Goal: Task Accomplishment & Management: Use online tool/utility

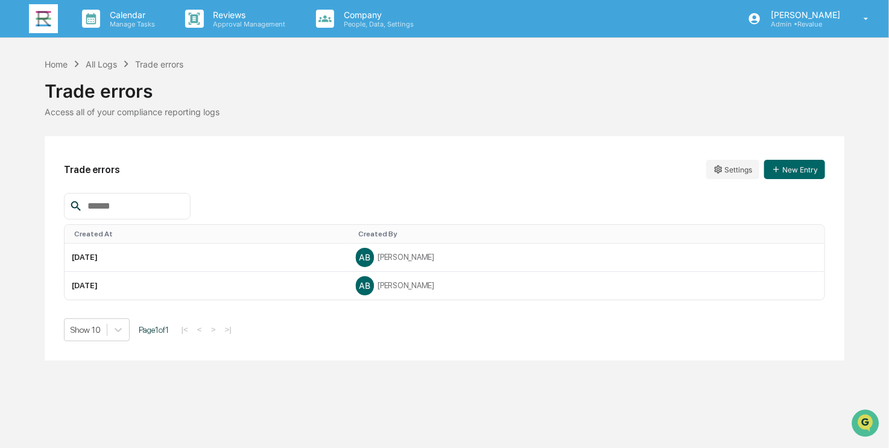
click at [43, 20] on img at bounding box center [43, 18] width 29 height 29
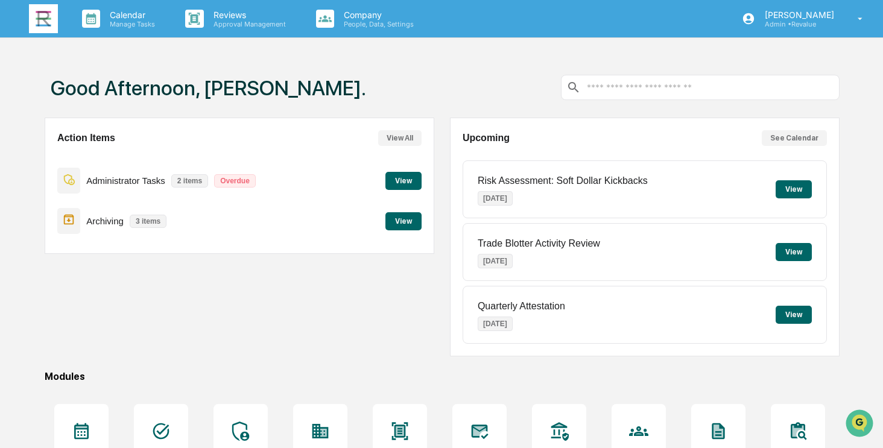
click at [405, 221] on button "View" at bounding box center [403, 221] width 36 height 18
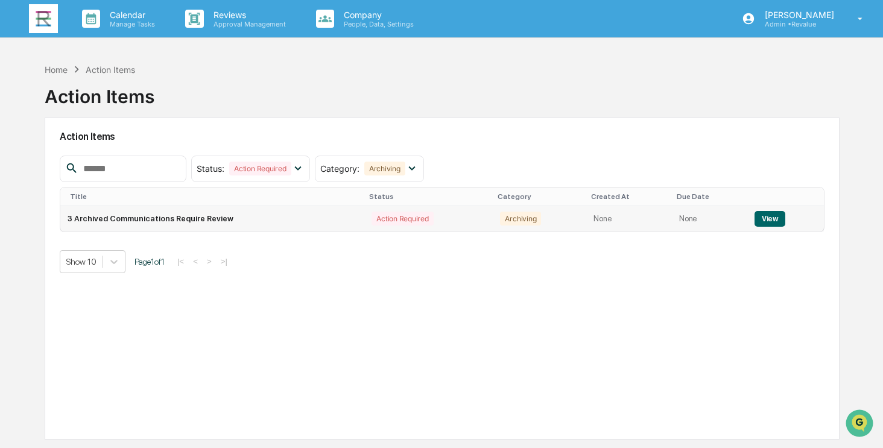
click at [767, 215] on button "View" at bounding box center [770, 219] width 31 height 16
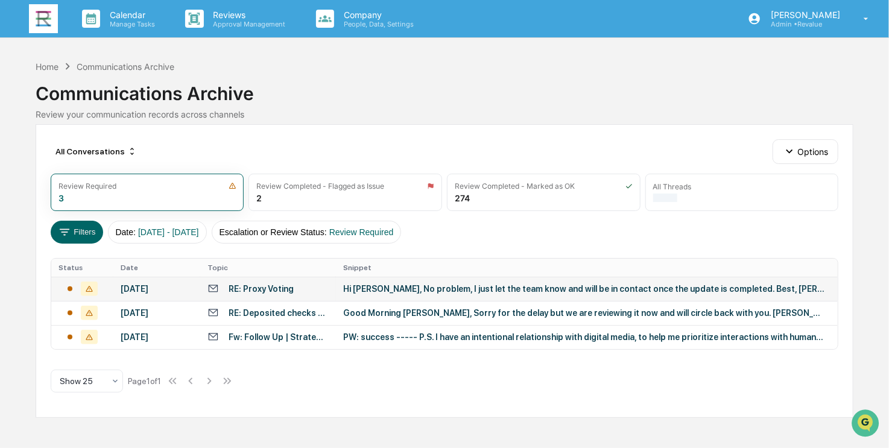
click at [157, 291] on div "[DATE]" at bounding box center [157, 289] width 72 height 10
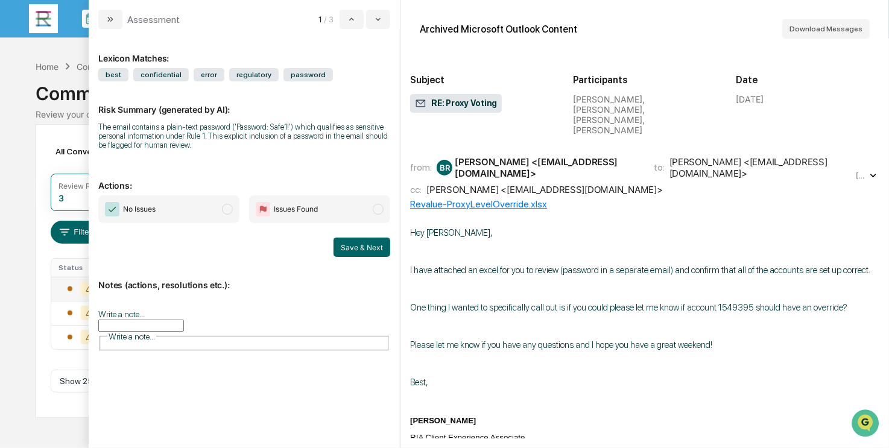
click at [176, 214] on span "No Issues" at bounding box center [168, 209] width 141 height 28
click at [364, 246] on button "Save & Next" at bounding box center [362, 247] width 57 height 19
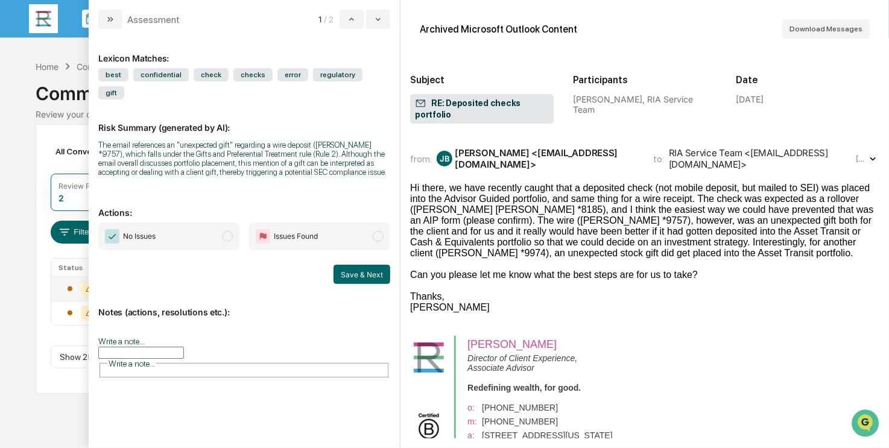
click at [201, 223] on span "No Issues" at bounding box center [168, 237] width 141 height 28
click at [362, 265] on button "Save & Next" at bounding box center [362, 274] width 57 height 19
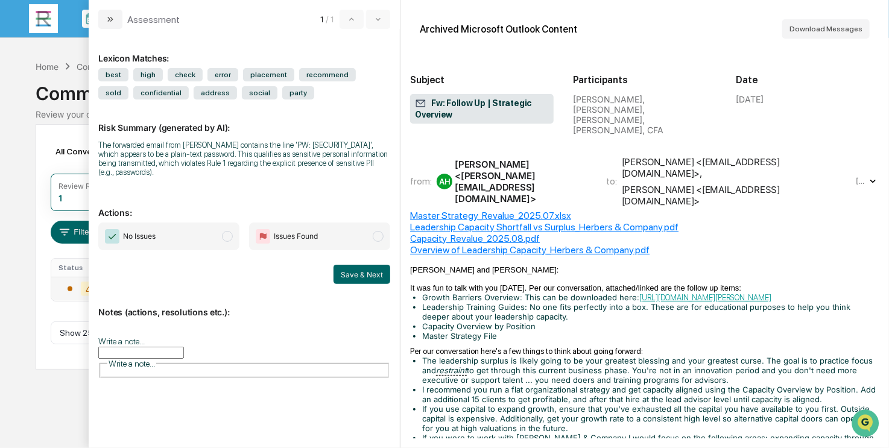
click at [184, 232] on span "No Issues" at bounding box center [168, 237] width 141 height 28
click at [358, 265] on button "Save & Next" at bounding box center [362, 274] width 57 height 19
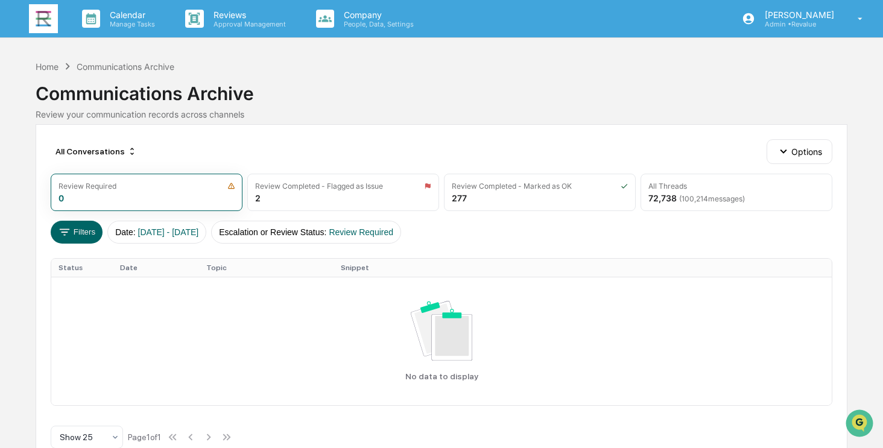
click at [49, 19] on img at bounding box center [43, 18] width 29 height 29
